Goal: Task Accomplishment & Management: Manage account settings

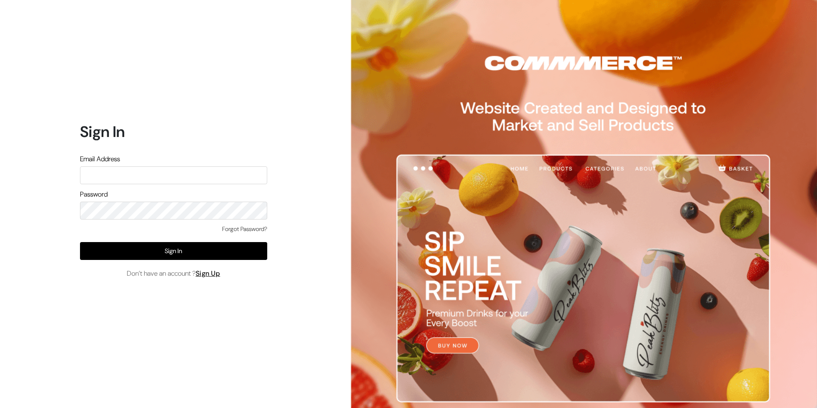
click at [550, 65] on img at bounding box center [582, 236] width 470 height 473
click at [457, 342] on img at bounding box center [582, 236] width 470 height 473
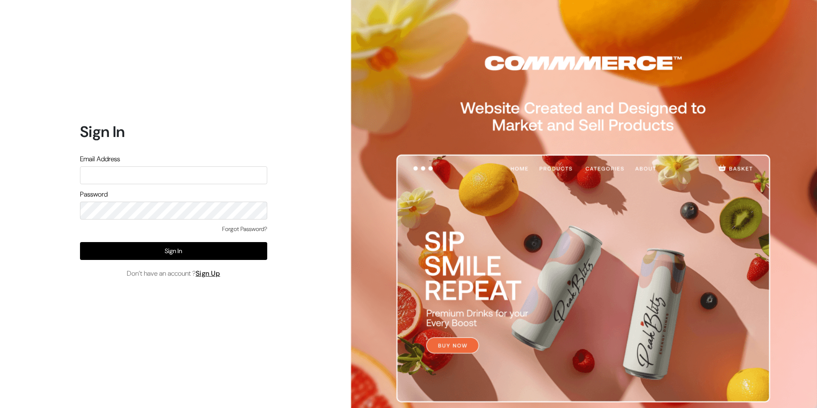
click at [457, 342] on img at bounding box center [582, 236] width 470 height 473
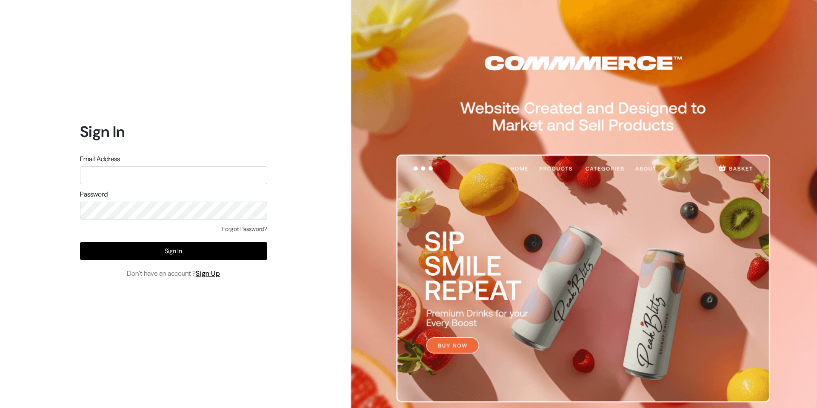
click at [457, 342] on img at bounding box center [582, 236] width 470 height 473
click at [477, 304] on img at bounding box center [582, 236] width 470 height 473
